Goal: Use online tool/utility: Utilize a website feature to perform a specific function

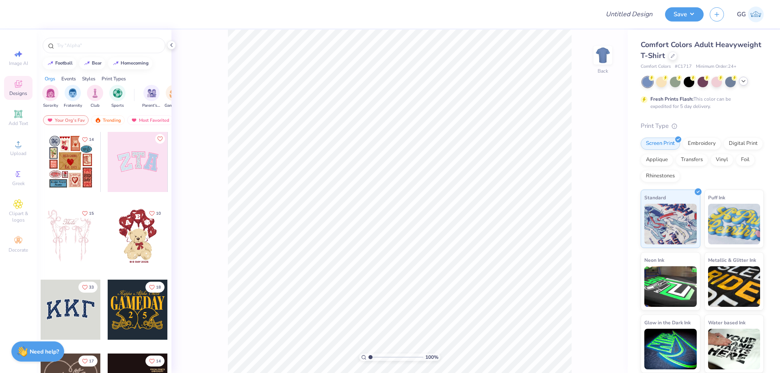
click at [748, 80] on div at bounding box center [743, 81] width 9 height 9
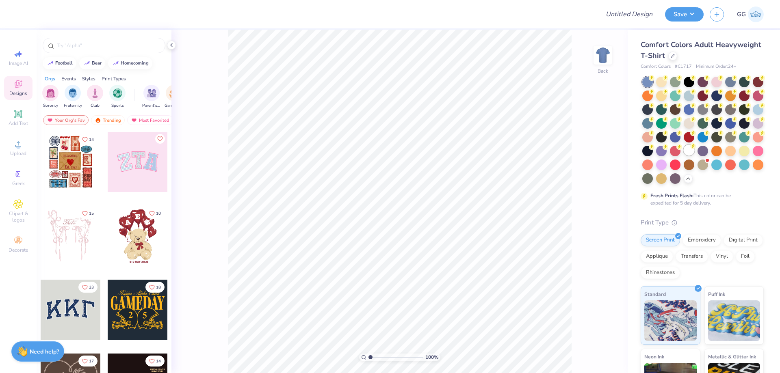
click at [684, 156] on div at bounding box center [689, 150] width 11 height 11
click at [23, 153] on span "Upload" at bounding box center [18, 153] width 16 height 7
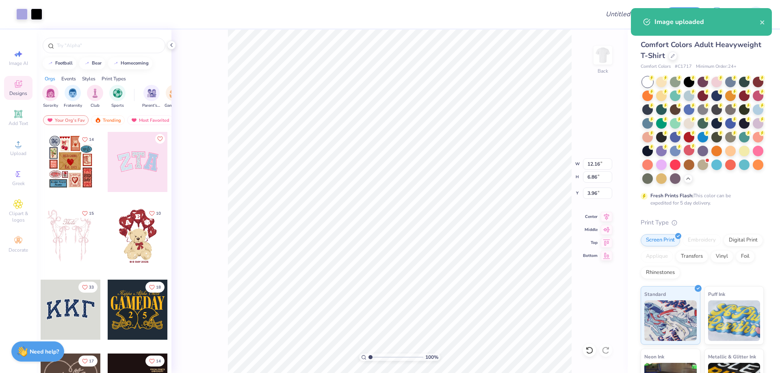
type input "3.96"
click at [17, 117] on icon at bounding box center [18, 114] width 6 height 6
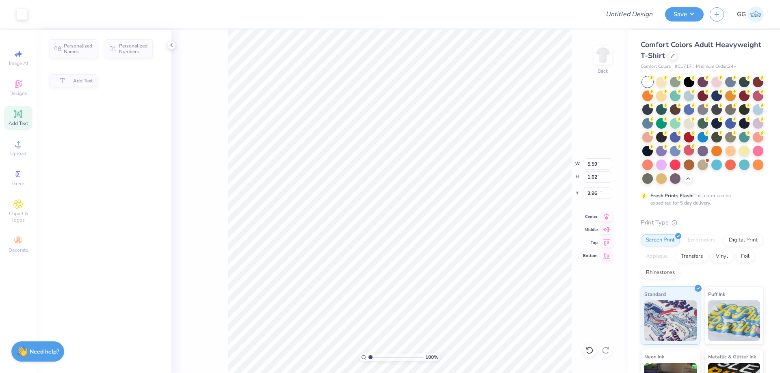
type input "5.59"
type input "1.62"
type input "11.69"
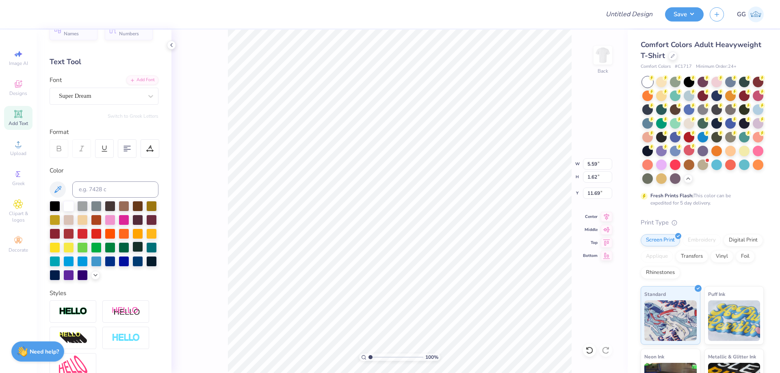
scroll to position [41, 0]
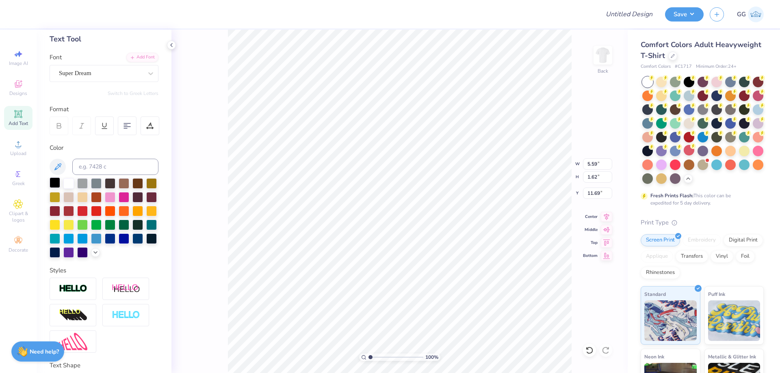
click at [51, 182] on div at bounding box center [55, 183] width 11 height 11
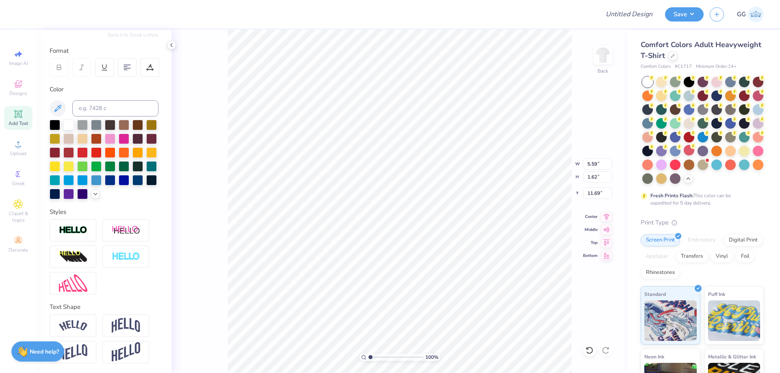
scroll to position [113, 0]
click at [123, 259] on img at bounding box center [126, 256] width 28 height 9
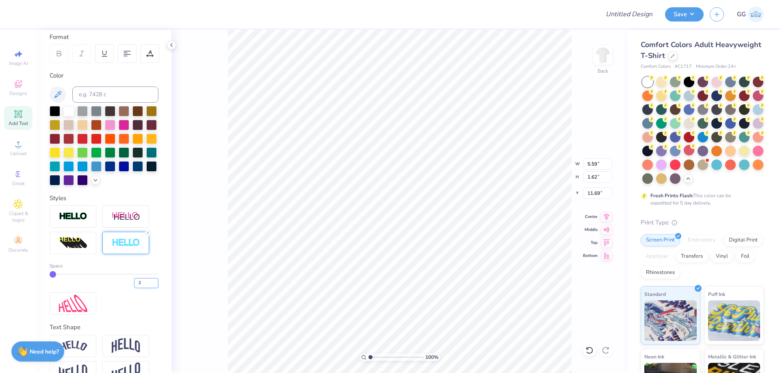
type input "2"
click at [150, 289] on input "2" at bounding box center [146, 283] width 24 height 10
type input "2"
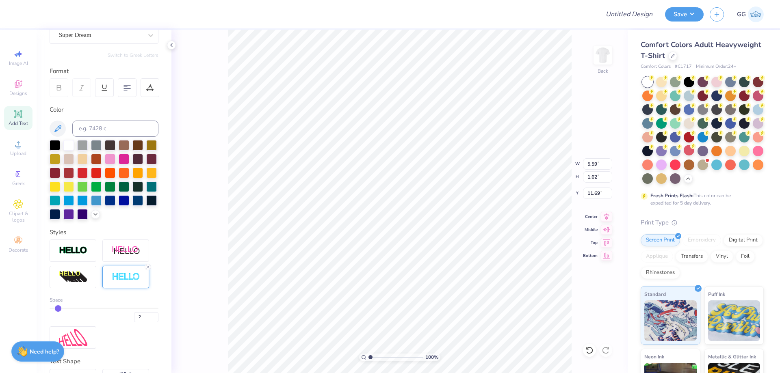
scroll to position [0, 0]
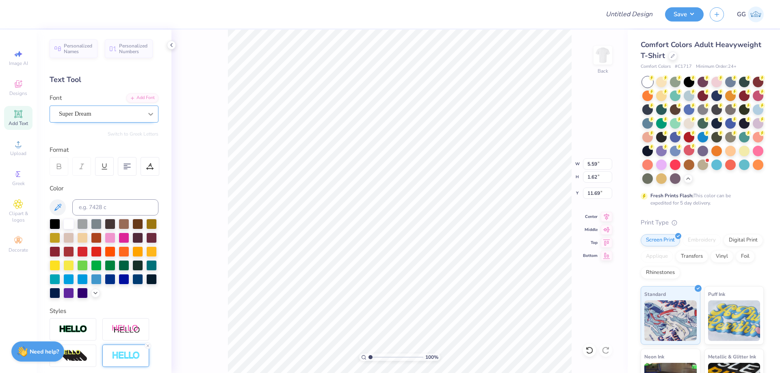
click at [147, 113] on icon at bounding box center [151, 114] width 8 height 8
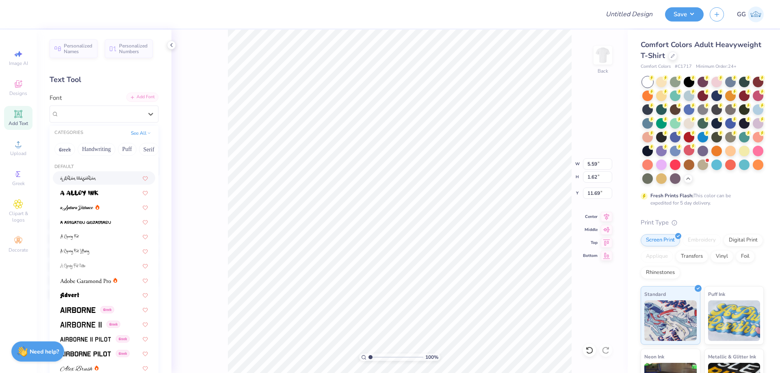
click at [135, 98] on div "Add Font" at bounding box center [142, 97] width 32 height 9
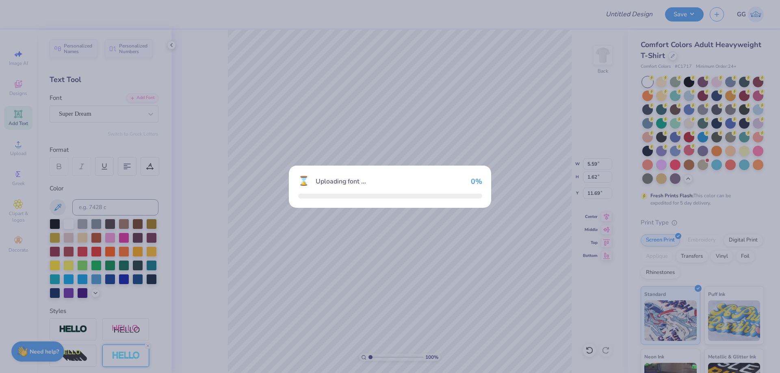
type input "5.66"
type input "1.68"
type input "11.66"
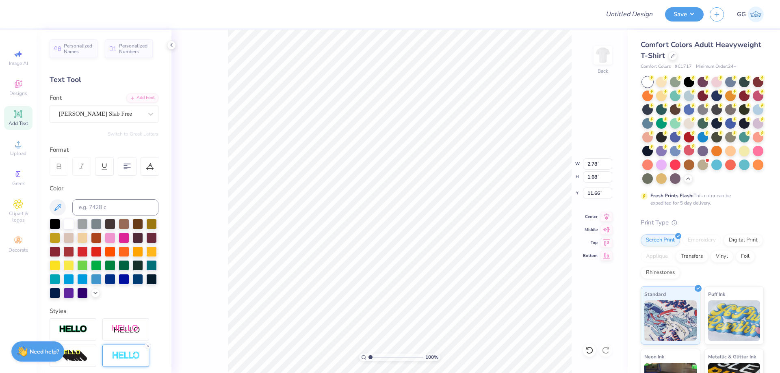
type input "5.95"
type input "3.59"
type input "14.75"
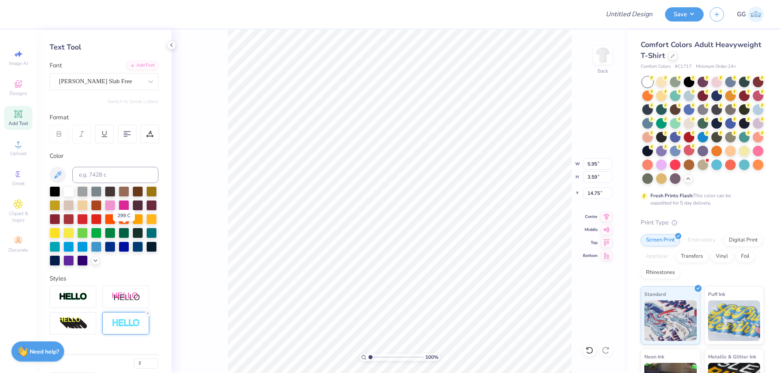
scroll to position [81, 0]
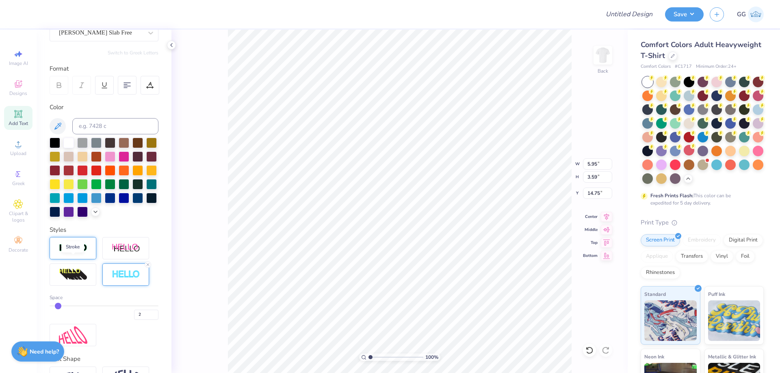
click at [76, 253] on img at bounding box center [73, 248] width 28 height 9
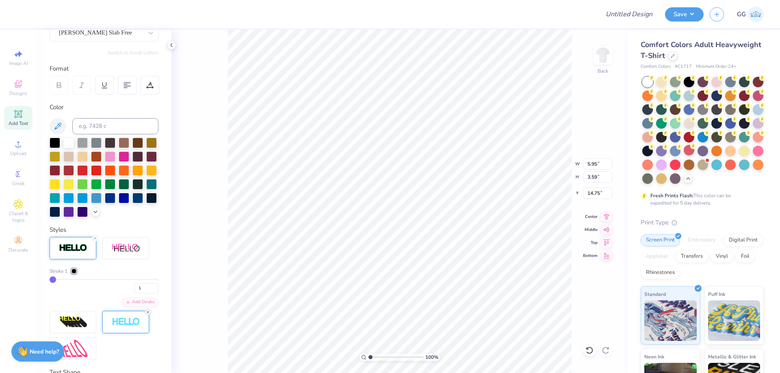
click at [150, 315] on icon at bounding box center [147, 312] width 5 height 5
type input "5.88"
type input "3.53"
type input "14.79"
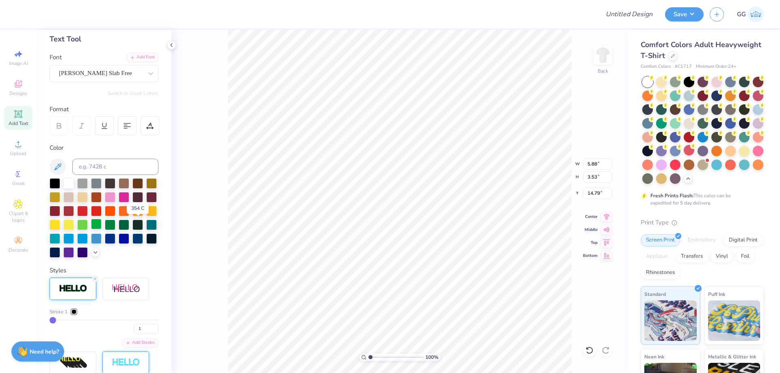
click at [102, 225] on div at bounding box center [96, 224] width 11 height 11
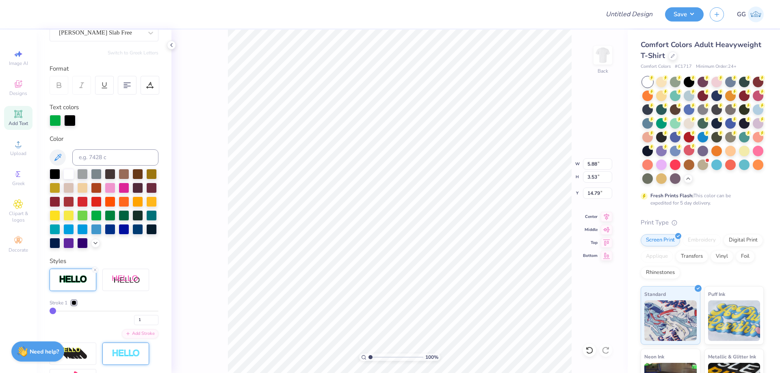
scroll to position [7, 1]
type textarea "FAMILY WEEKEND"
type input "14.17"
type input "2.49"
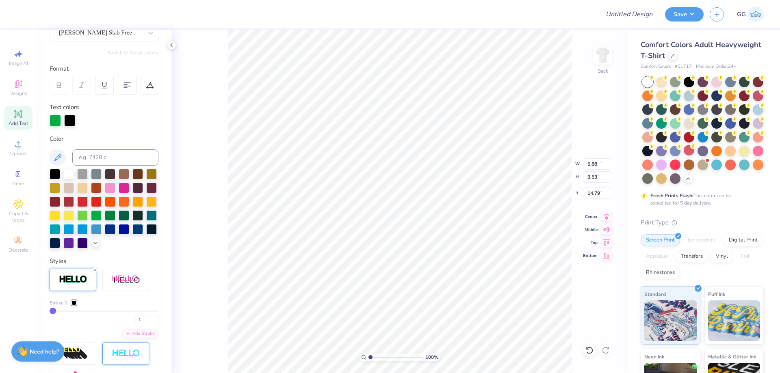
type input "15.31"
type input "9.40"
type input "1.65"
type input "11.06"
type input "2.23"
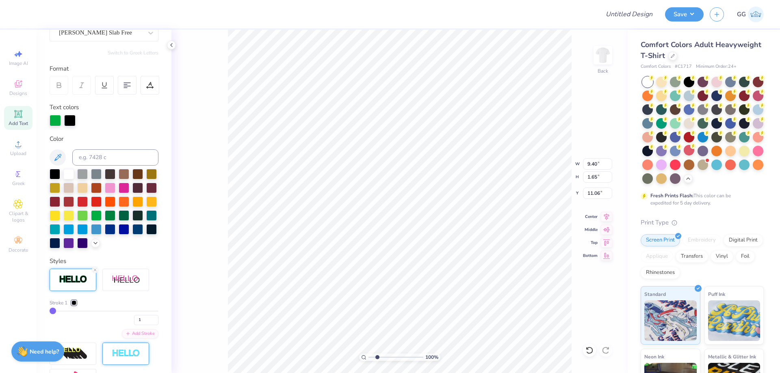
click at [377, 354] on input "range" at bounding box center [396, 357] width 55 height 7
type input "8.69"
type input "12.16"
type input "2.13"
type input "1.63"
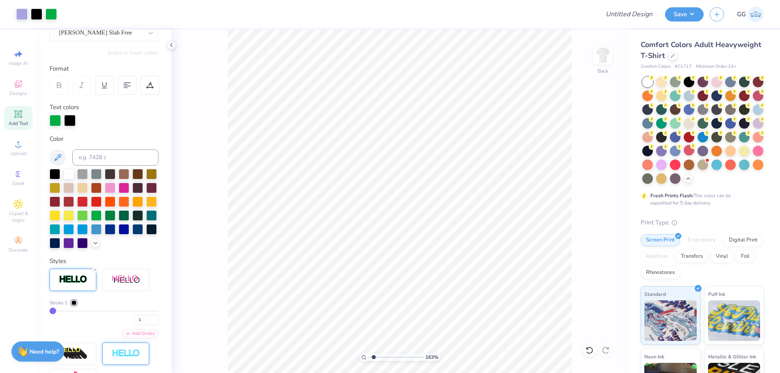
click at [374, 356] on input "range" at bounding box center [396, 357] width 55 height 7
type input "2.13"
type input "8.69"
